Goal: Check status: Check status

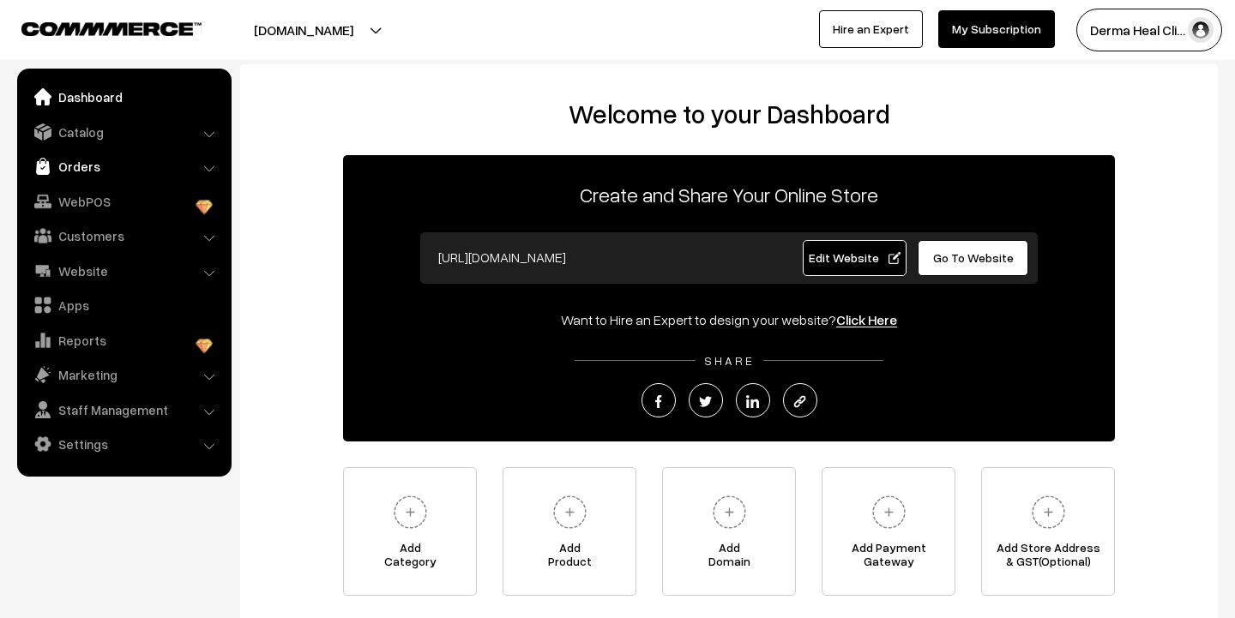
click at [105, 164] on link "Orders" at bounding box center [123, 166] width 204 height 31
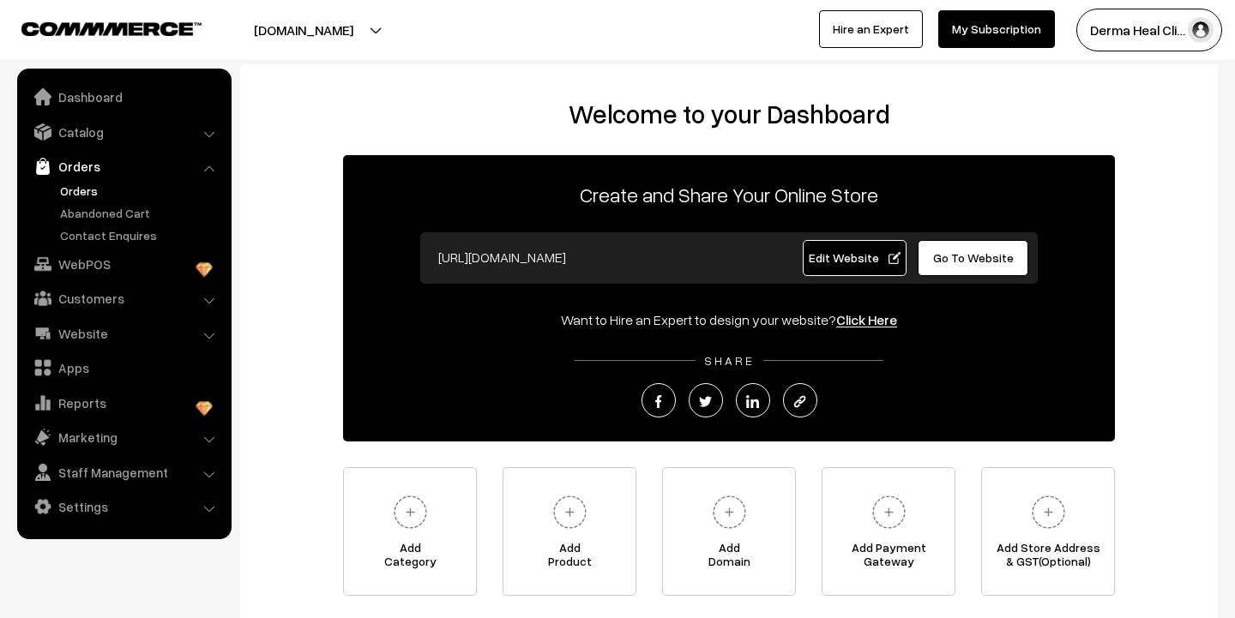
click at [94, 196] on link "Orders" at bounding box center [141, 191] width 170 height 18
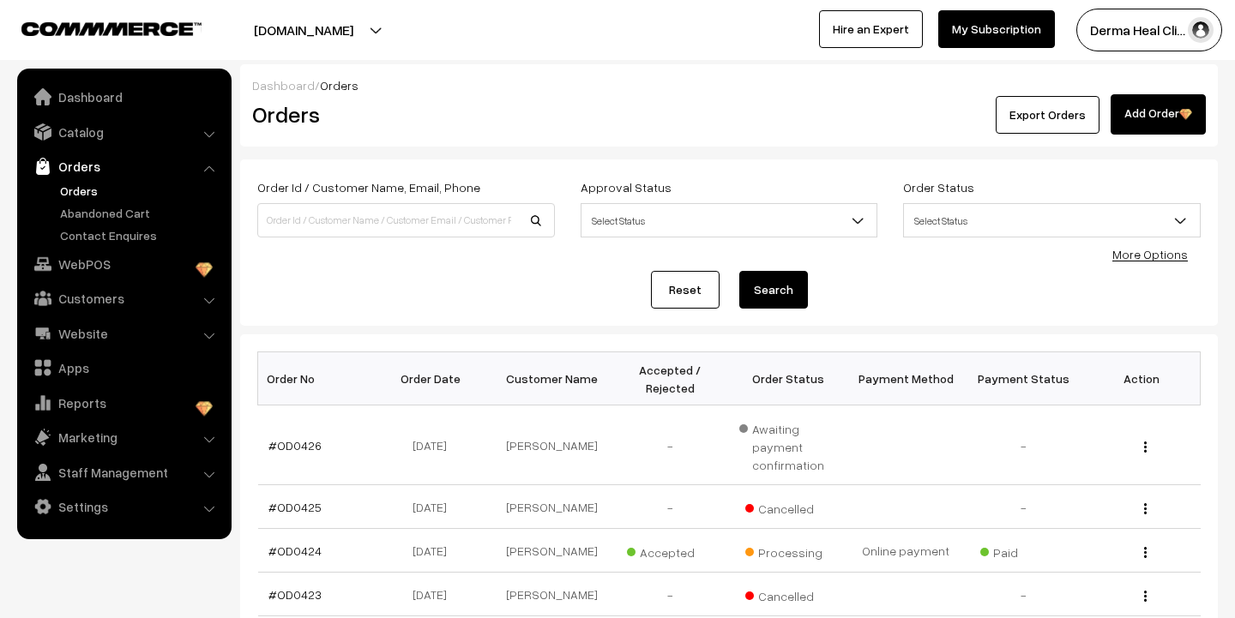
click at [495, 319] on div "Order Id / Customer Name, Email, Phone Approval Status Select Status Awaiting A…" at bounding box center [728, 242] width 977 height 166
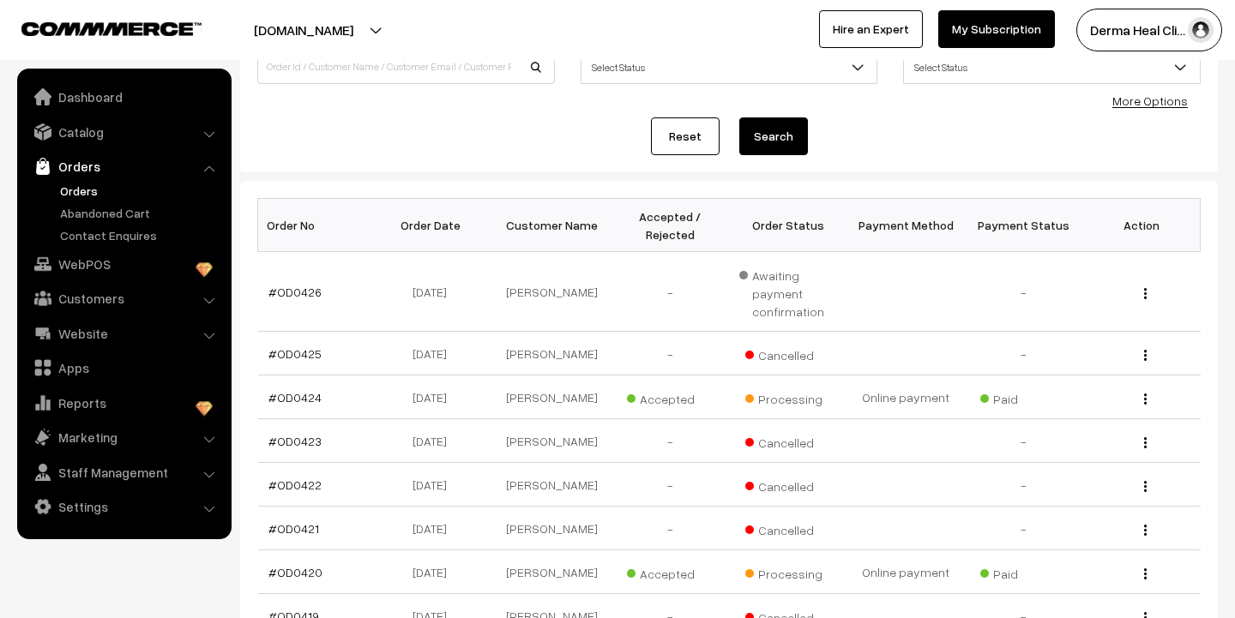
scroll to position [171, 0]
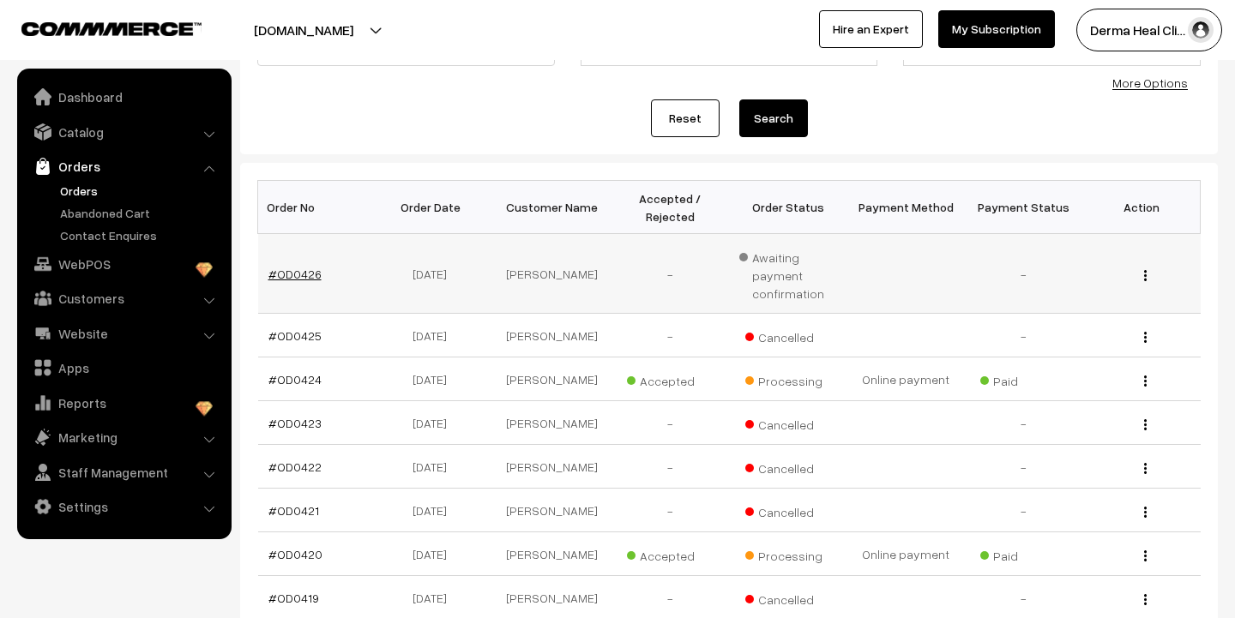
click at [314, 271] on link "#OD0426" at bounding box center [294, 274] width 53 height 15
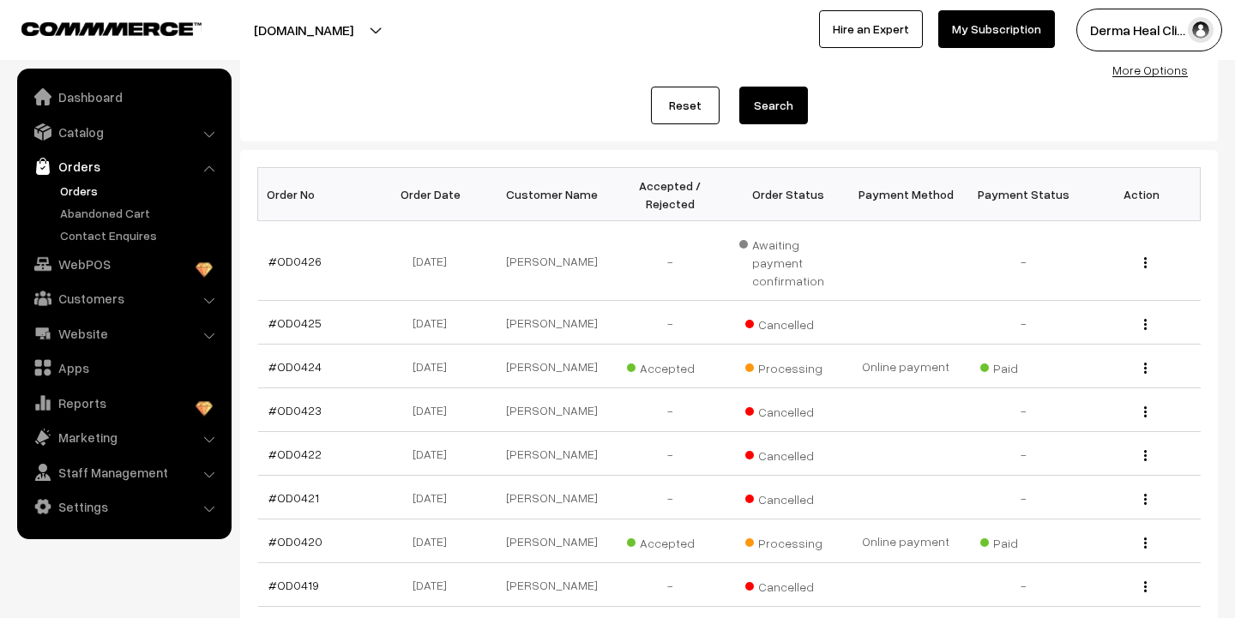
scroll to position [181, 0]
